Goal: Task Accomplishment & Management: Manage account settings

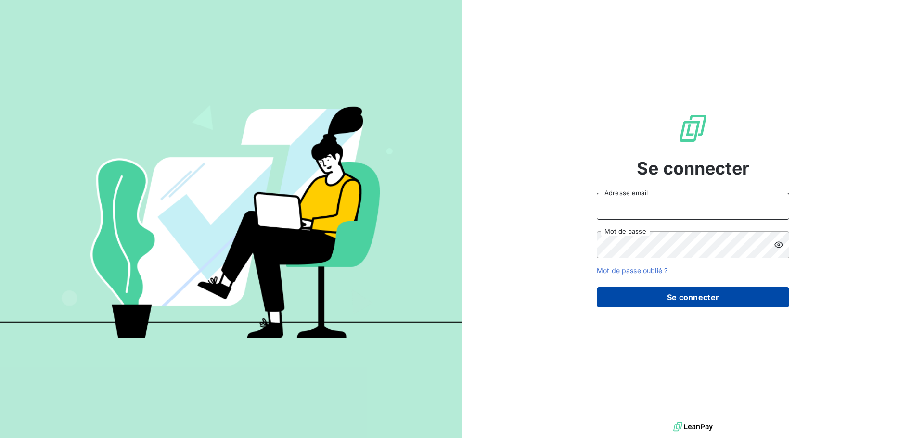
type input "[PERSON_NAME][EMAIL_ADDRESS][DOMAIN_NAME]"
click at [678, 294] on button "Se connecter" at bounding box center [692, 297] width 192 height 20
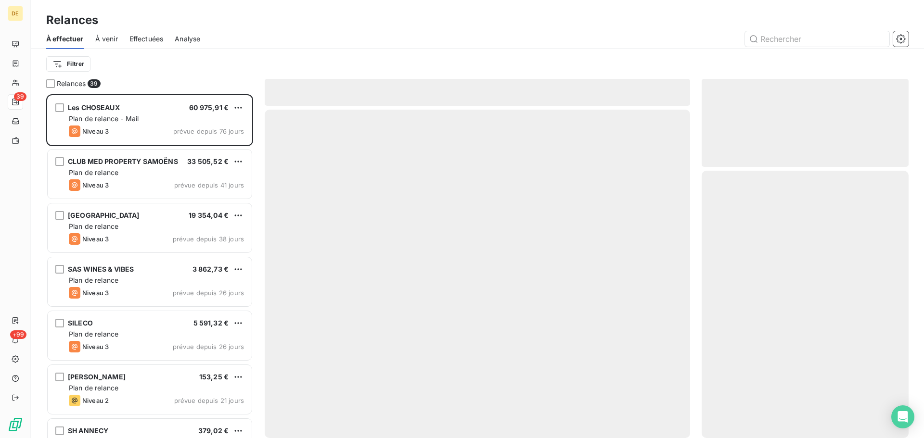
scroll to position [337, 200]
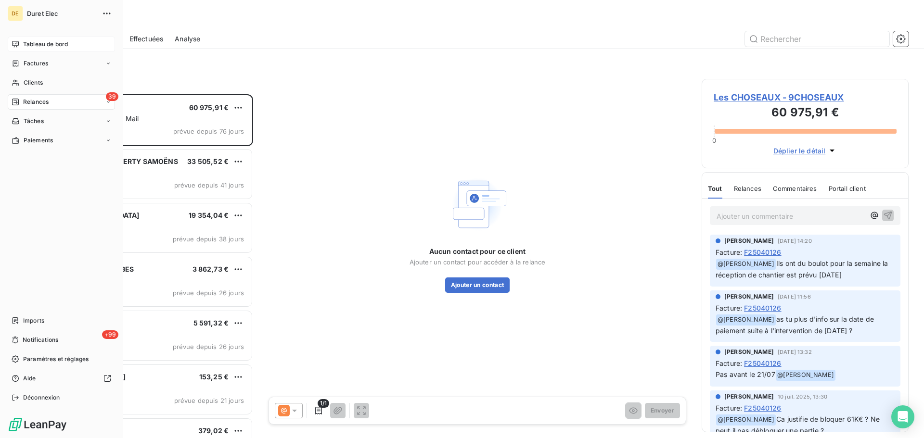
click at [34, 44] on span "Tableau de bord" at bounding box center [45, 44] width 45 height 9
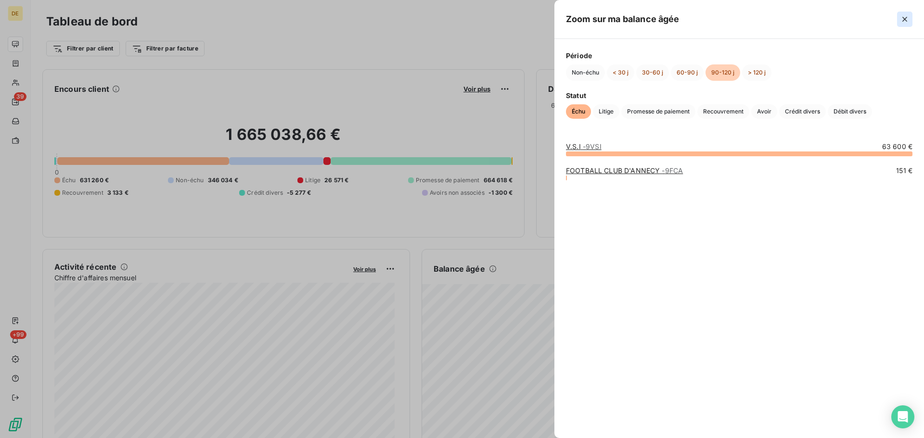
click at [904, 18] on icon "button" at bounding box center [905, 19] width 10 height 10
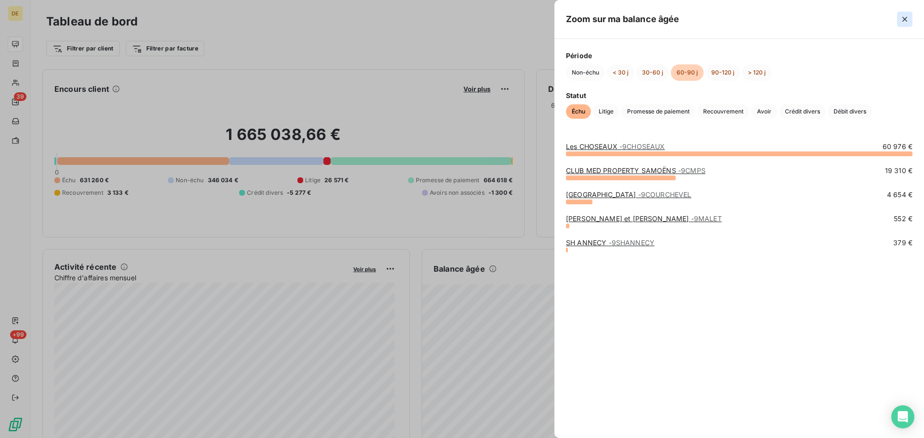
click at [907, 17] on icon "button" at bounding box center [905, 19] width 10 height 10
click at [904, 13] on button "button" at bounding box center [904, 19] width 15 height 15
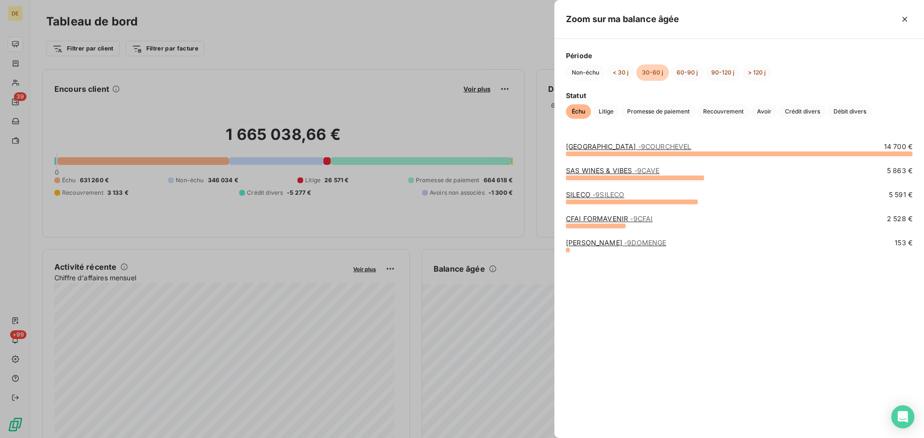
click at [629, 171] on link "SAS WINES & VIBES - 9CAVE" at bounding box center [613, 170] width 94 height 8
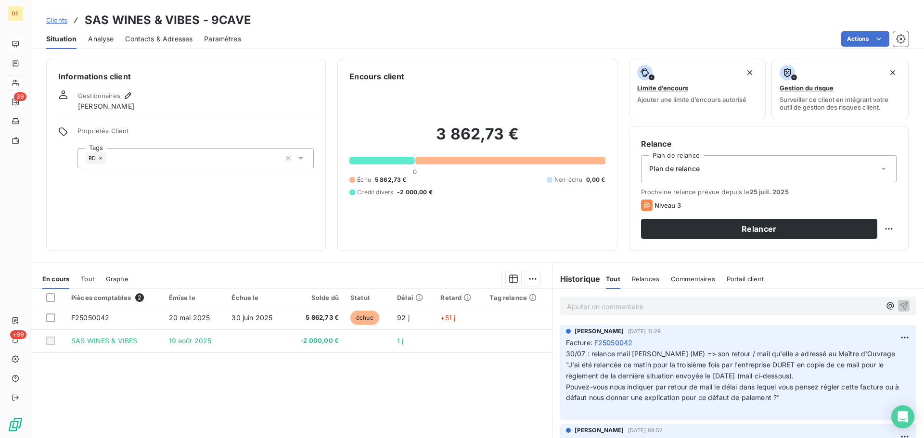
click at [572, 308] on p "Ajouter un commentaire ﻿" at bounding box center [724, 307] width 314 height 12
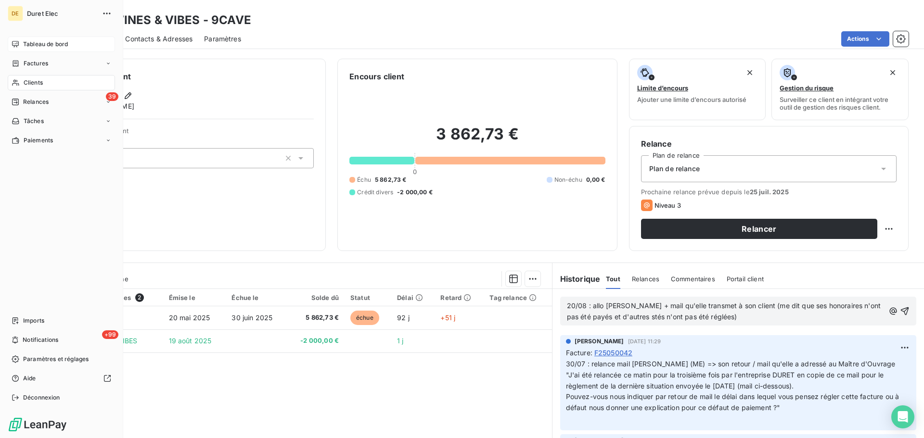
click at [36, 48] on span "Tableau de bord" at bounding box center [45, 44] width 45 height 9
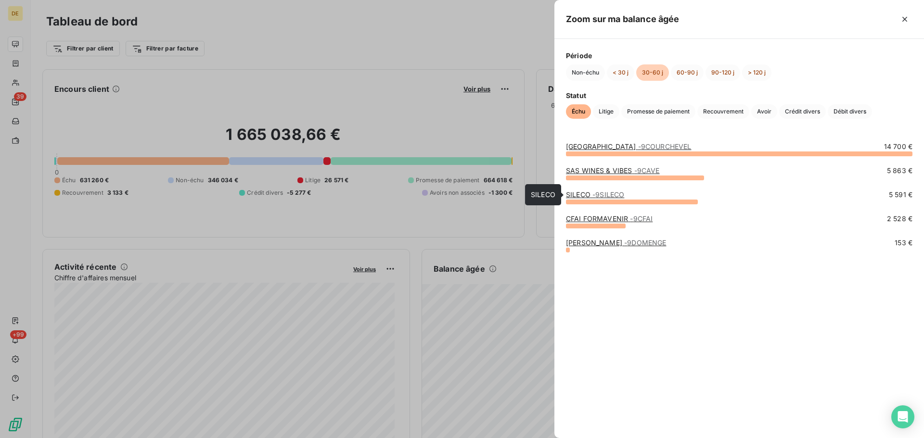
click at [582, 195] on link "SILECO - 9SILECO" at bounding box center [595, 194] width 58 height 8
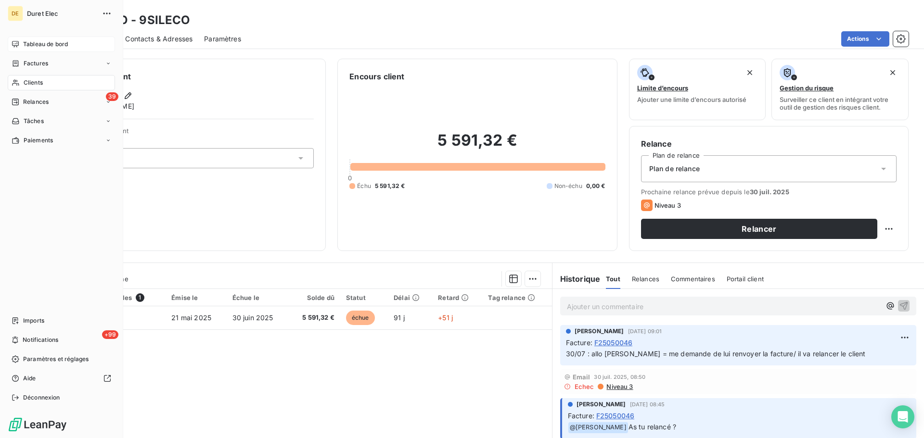
click at [35, 40] on span "Tableau de bord" at bounding box center [45, 44] width 45 height 9
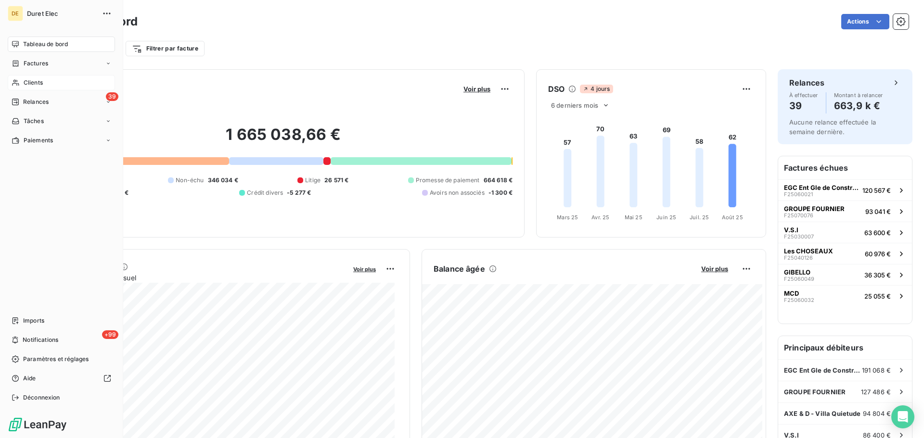
click at [31, 85] on span "Clients" at bounding box center [33, 82] width 19 height 9
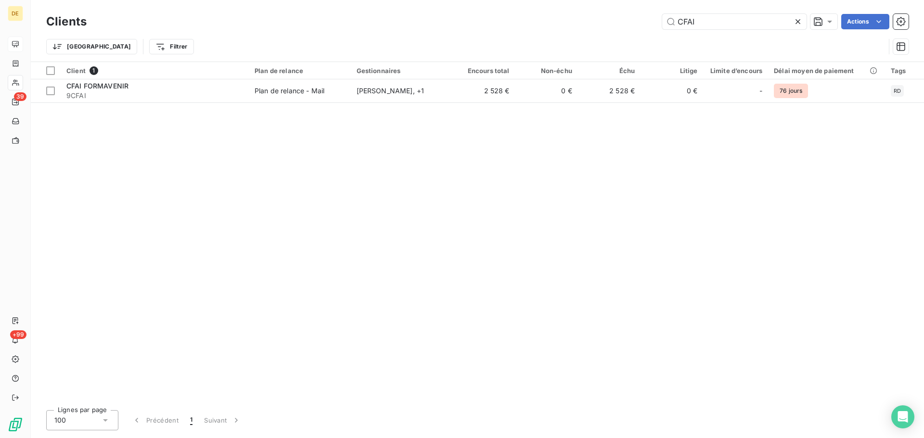
type input "CFAI"
click at [664, 103] on div "Client 1 Plan de relance Gestionnaires Encours total Non-échu Échu Litige Limit…" at bounding box center [477, 232] width 893 height 341
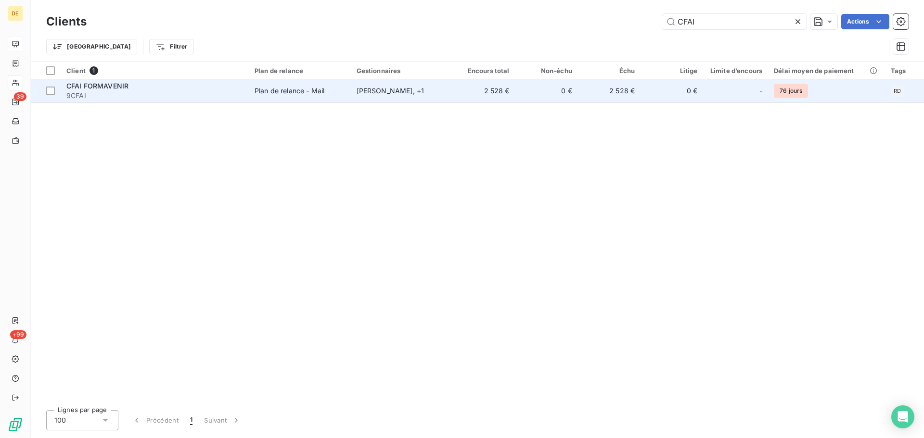
click at [619, 89] on td "2 528 €" at bounding box center [609, 90] width 63 height 23
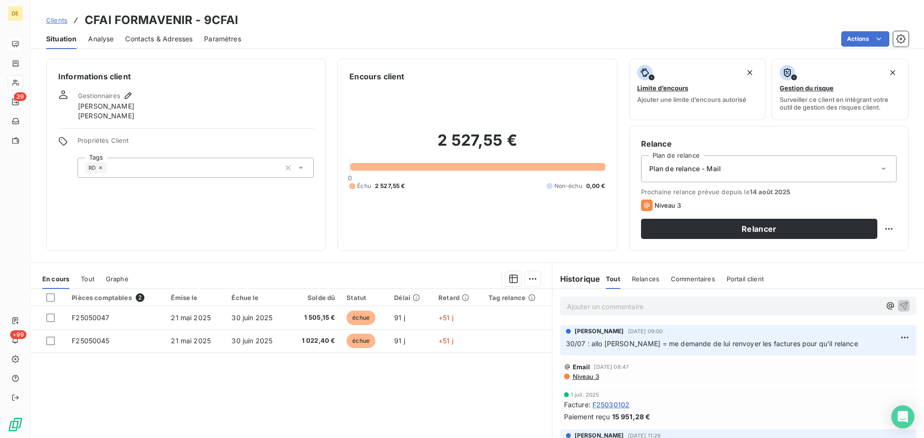
click at [573, 308] on p "Ajouter un commentaire ﻿" at bounding box center [724, 307] width 314 height 12
click at [899, 301] on icon "button" at bounding box center [904, 306] width 10 height 10
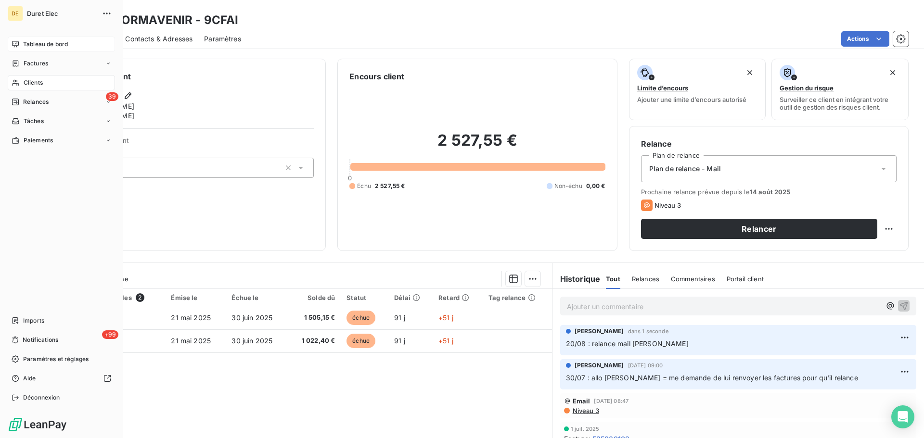
click at [40, 46] on span "Tableau de bord" at bounding box center [45, 44] width 45 height 9
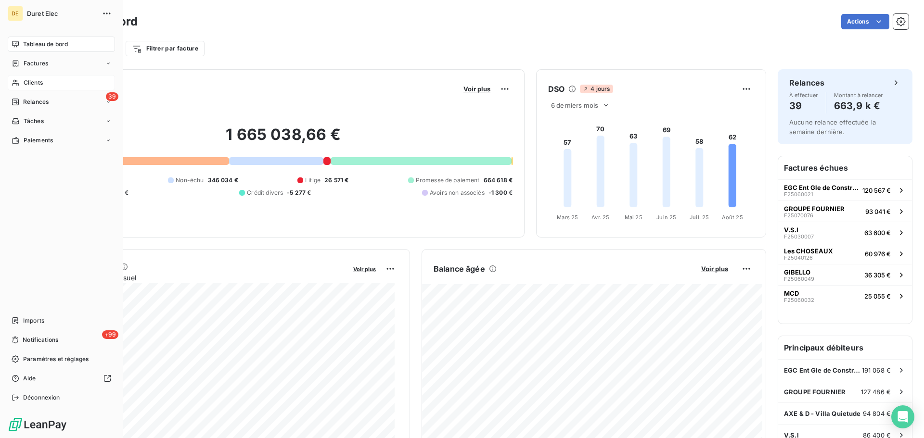
click at [34, 81] on span "Clients" at bounding box center [33, 82] width 19 height 9
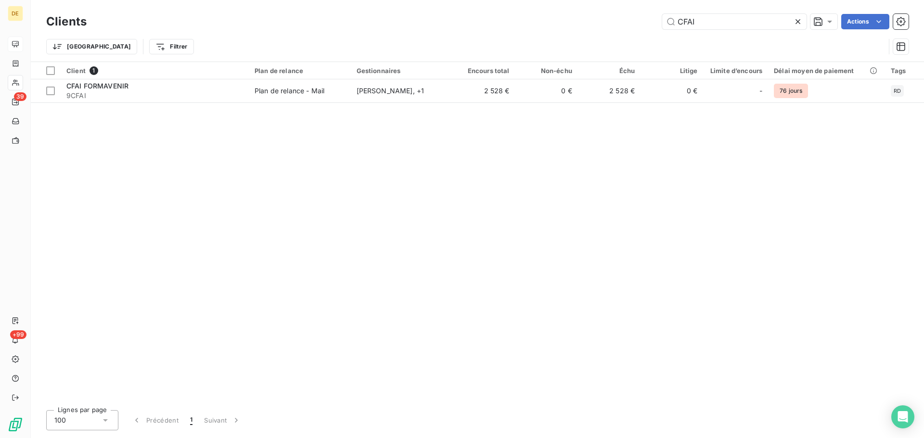
drag, startPoint x: 707, startPoint y: 24, endPoint x: 620, endPoint y: 18, distance: 87.3
click at [620, 18] on div "CFAI Actions" at bounding box center [503, 21] width 810 height 15
type input "sileco"
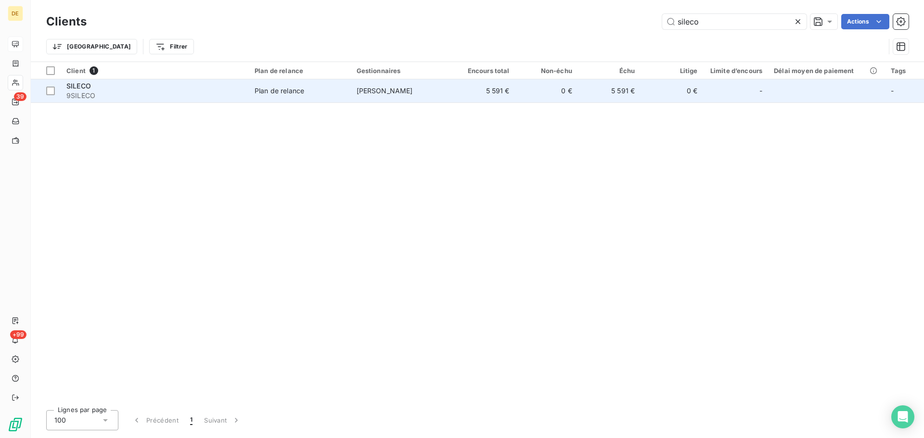
click at [475, 95] on td "5 591 €" at bounding box center [483, 90] width 63 height 23
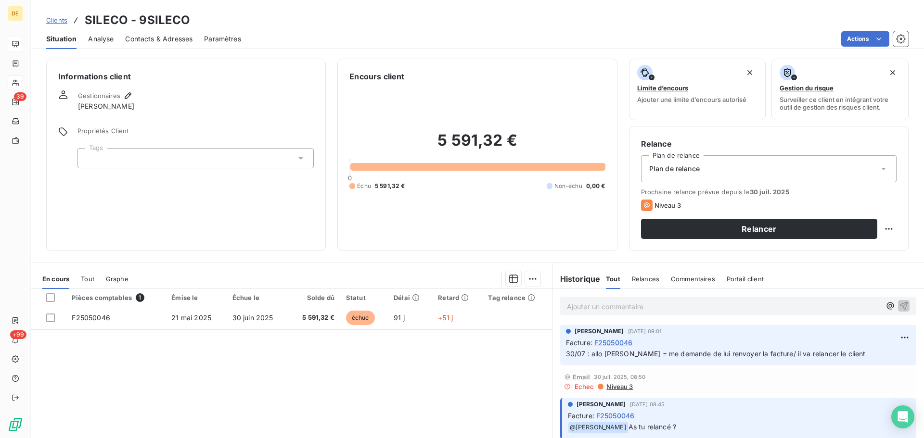
click at [574, 311] on p "Ajouter un commentaire ﻿" at bounding box center [724, 307] width 314 height 12
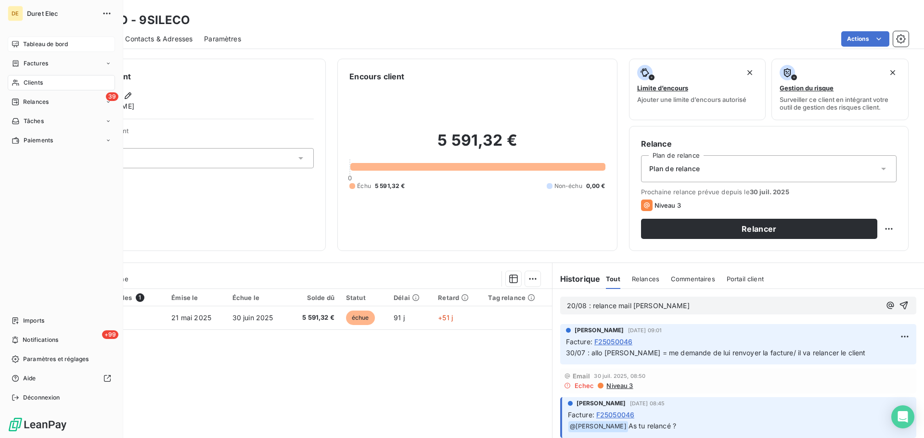
click at [47, 45] on span "Tableau de bord" at bounding box center [45, 44] width 45 height 9
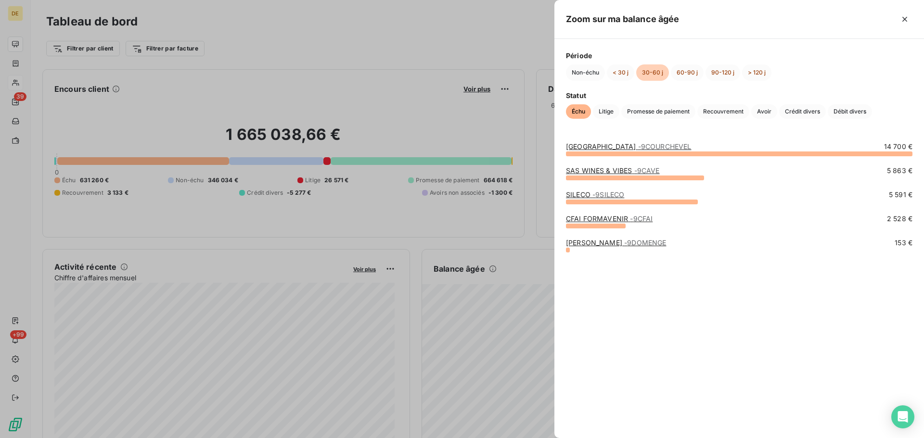
click at [598, 144] on link "[GEOGRAPHIC_DATA] - 9COURCHEVEL" at bounding box center [629, 146] width 126 height 8
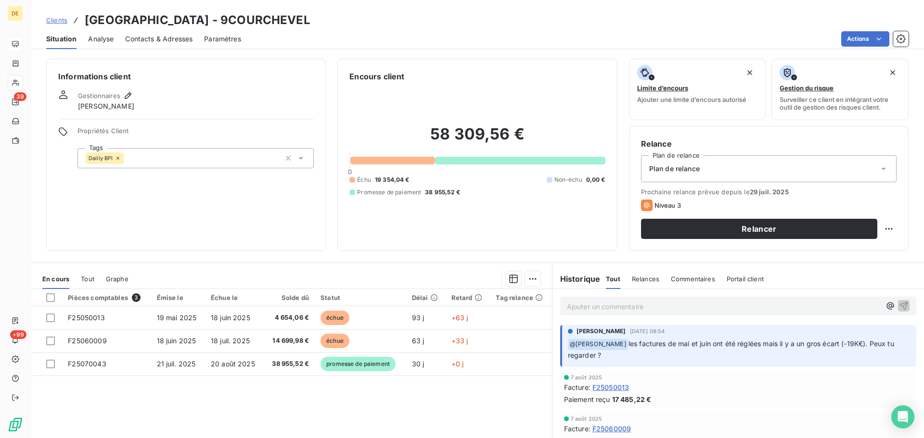
click at [567, 305] on p "Ajouter un commentaire ﻿" at bounding box center [724, 307] width 314 height 12
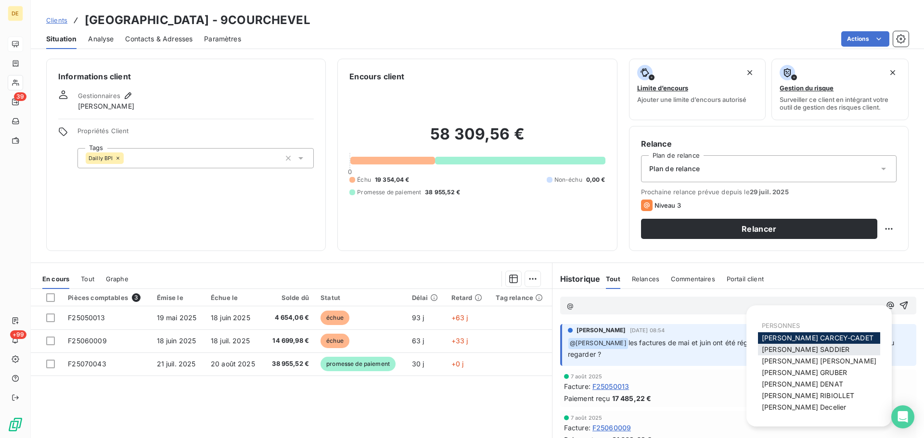
click at [782, 351] on span "[PERSON_NAME]" at bounding box center [805, 349] width 88 height 8
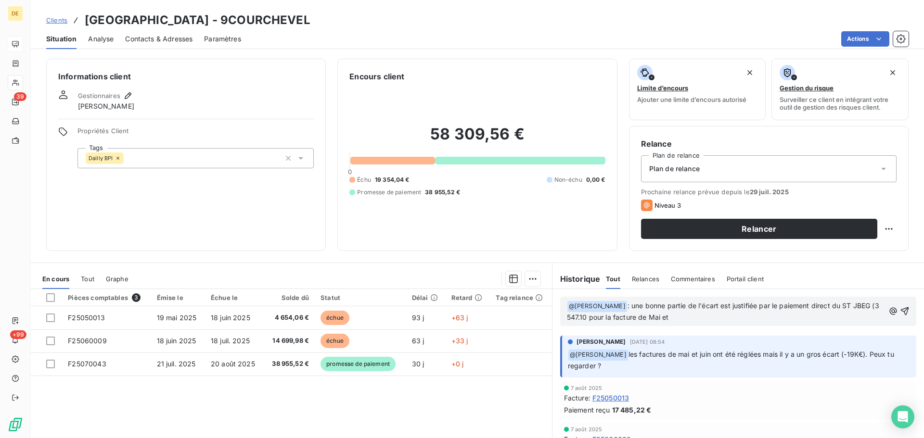
click at [591, 320] on span ": une bonne partie de l'écart est justifiée par le paiement direct du ST JBEG (…" at bounding box center [724, 312] width 314 height 20
click at [699, 320] on p "﻿ @ [PERSON_NAME] ﻿ : une bonne partie de l'écart est justifiée par le paiement…" at bounding box center [725, 312] width 317 height 23
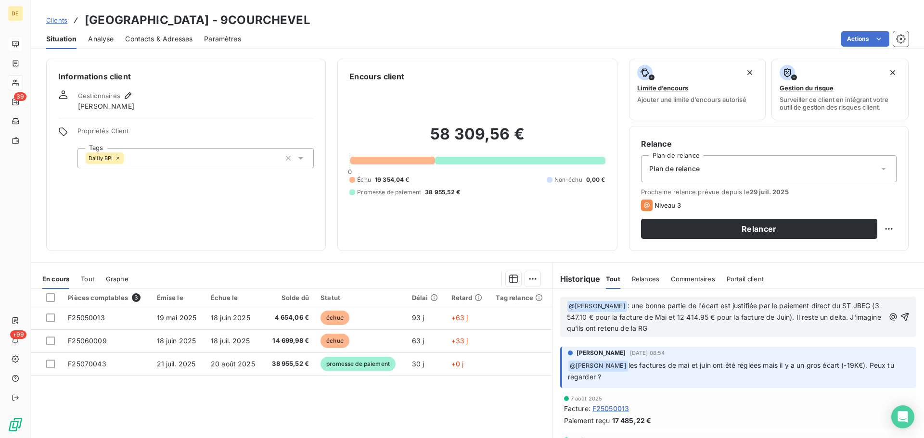
click at [701, 332] on p "﻿ @ [PERSON_NAME] ﻿ : une bonne partie de l'écart est justifiée par le paiement…" at bounding box center [725, 318] width 317 height 34
click at [900, 312] on icon "button" at bounding box center [905, 317] width 10 height 10
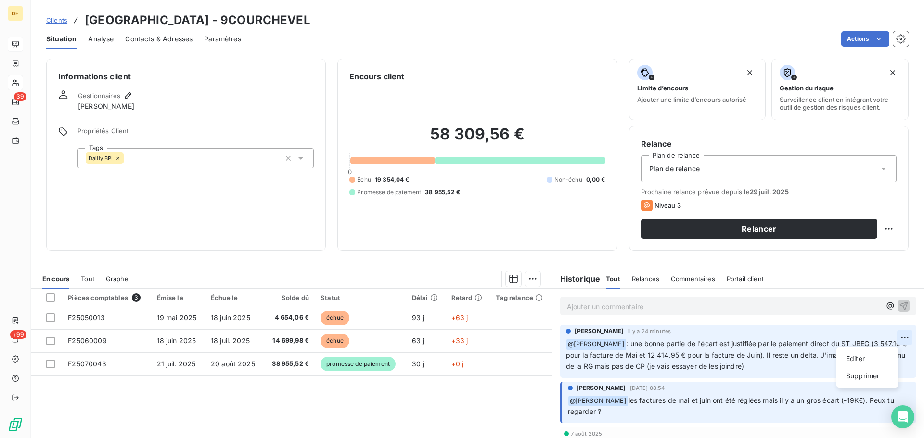
click at [891, 335] on html "DE 39 +99 Clients MAIRIE DE COURCHEVEL - 9COURCHEVEL Situation Analyse Contacts…" at bounding box center [462, 219] width 924 height 438
click at [879, 356] on div "Editer" at bounding box center [867, 358] width 54 height 15
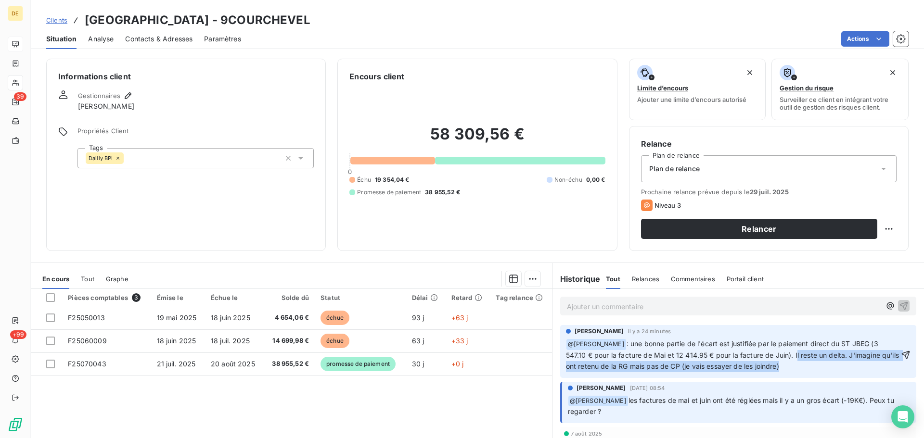
drag, startPoint x: 792, startPoint y: 354, endPoint x: 885, endPoint y: 365, distance: 93.0
click at [885, 365] on div "﻿ @ [PERSON_NAME] ﻿ : une bonne partie de l'écart est justifiée par le paiement…" at bounding box center [738, 355] width 344 height 35
click at [901, 357] on icon "button" at bounding box center [905, 355] width 8 height 8
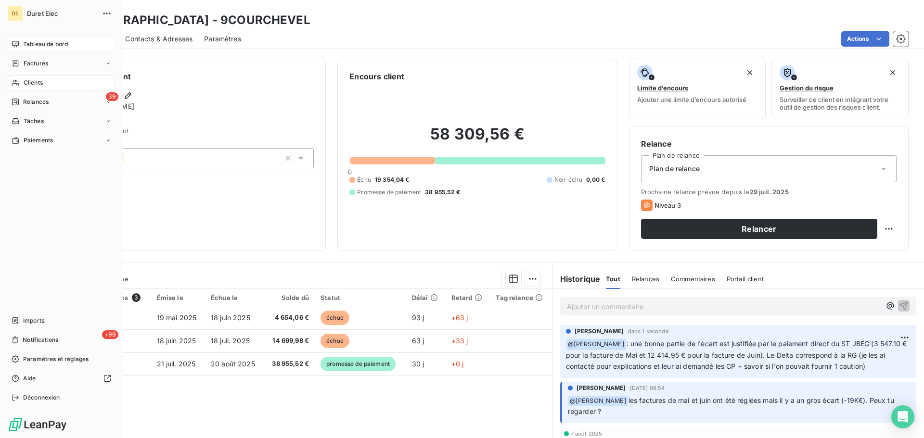
click at [35, 42] on span "Tableau de bord" at bounding box center [45, 44] width 45 height 9
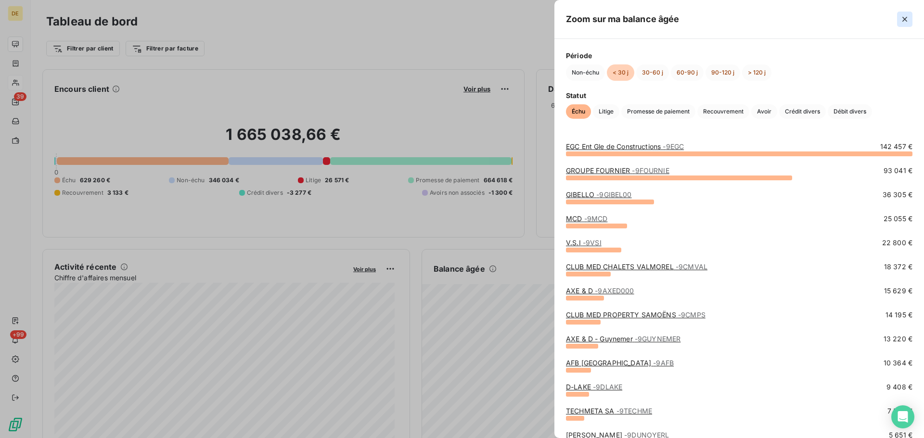
click at [907, 20] on icon "button" at bounding box center [905, 19] width 10 height 10
